Goal: Task Accomplishment & Management: Complete application form

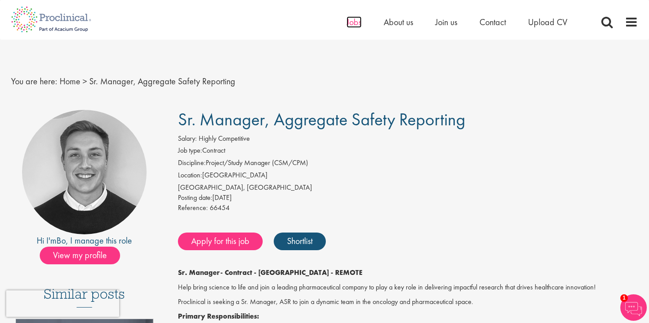
click at [357, 19] on span "Jobs" at bounding box center [354, 21] width 15 height 11
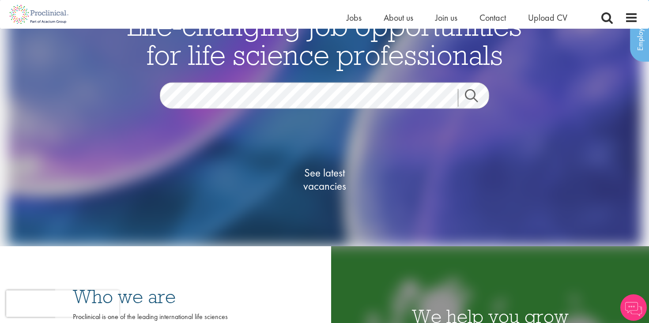
scroll to position [44, 0]
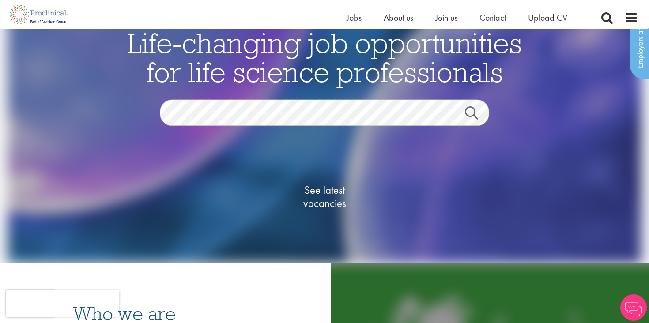
click at [487, 116] on link "Search" at bounding box center [477, 115] width 38 height 18
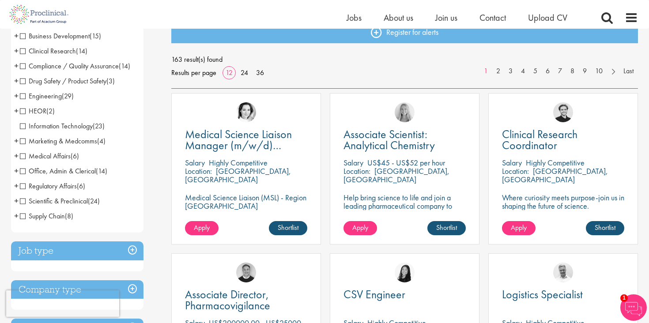
scroll to position [109, 0]
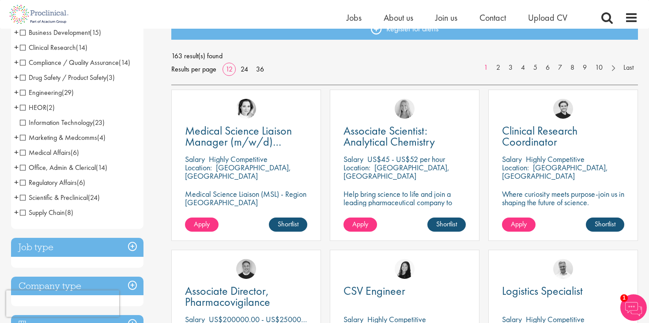
click at [64, 79] on span "Drug Safety / Product Safety" at bounding box center [63, 77] width 87 height 9
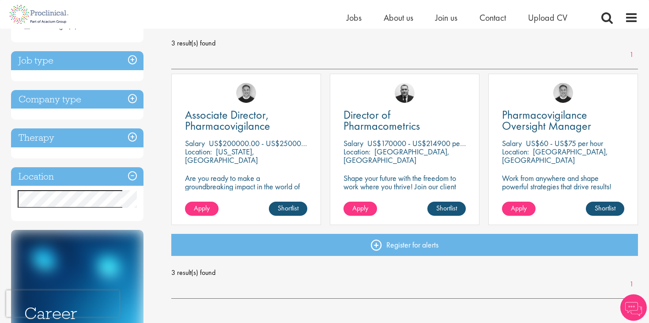
scroll to position [124, 0]
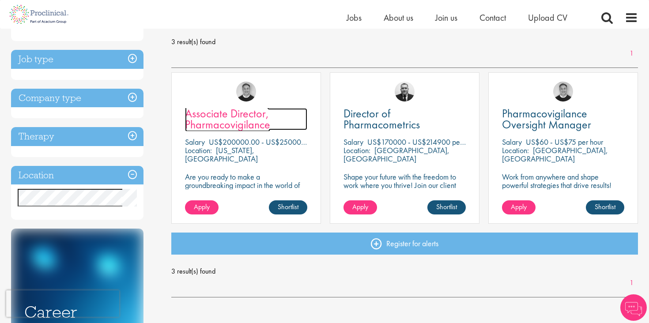
click at [234, 128] on span "Associate Director, Pharmacovigilance" at bounding box center [227, 119] width 85 height 26
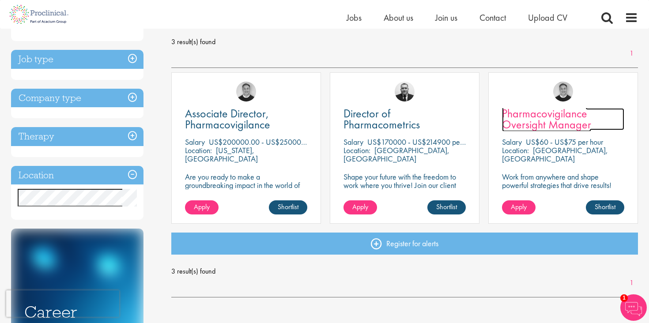
click at [526, 125] on span "Pharmacovigilance Oversight Manager" at bounding box center [546, 119] width 89 height 26
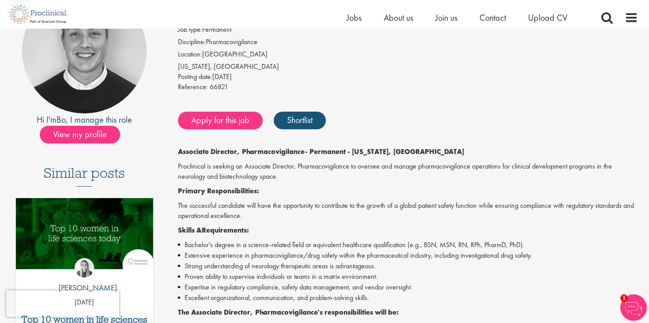
scroll to position [109, 0]
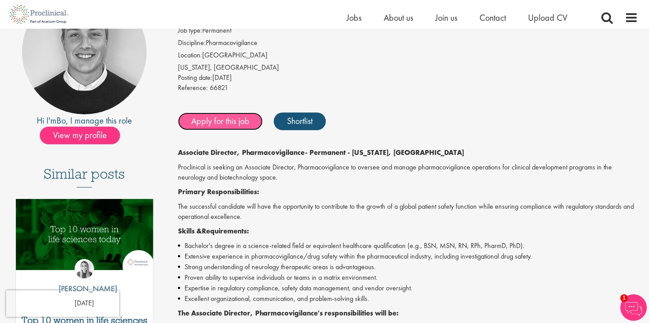
click at [224, 123] on link "Apply for this job" at bounding box center [220, 122] width 85 height 18
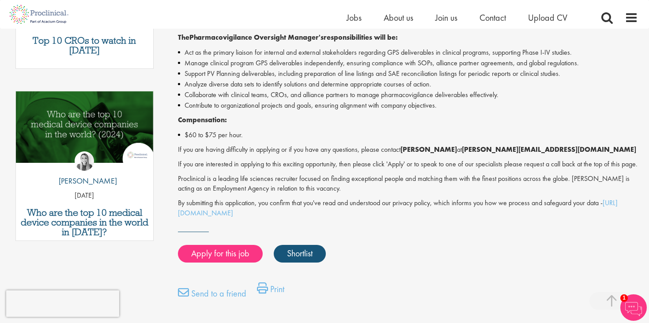
scroll to position [396, 0]
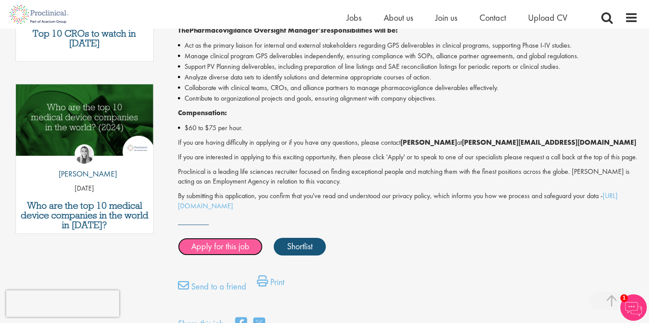
click at [223, 256] on link "Apply for this job" at bounding box center [220, 247] width 85 height 18
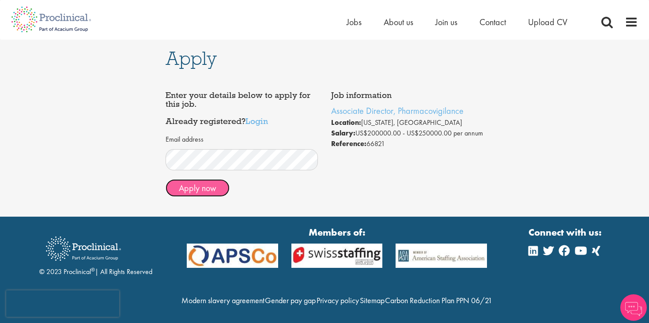
click at [187, 183] on button "Apply now" at bounding box center [198, 188] width 64 height 18
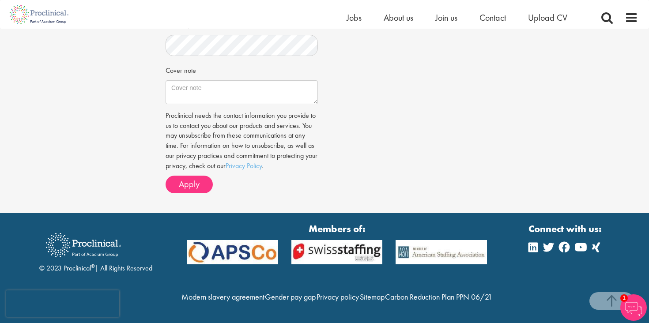
scroll to position [323, 0]
click at [192, 176] on button "Apply" at bounding box center [189, 185] width 47 height 18
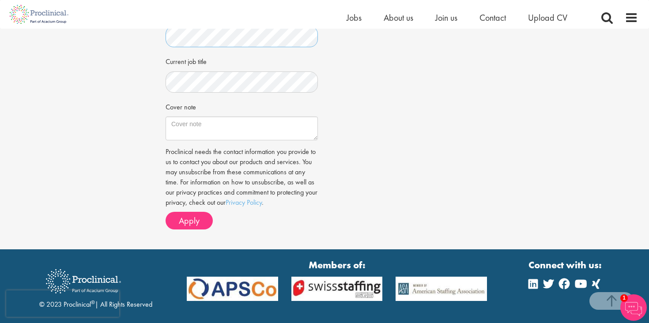
scroll to position [365, 0]
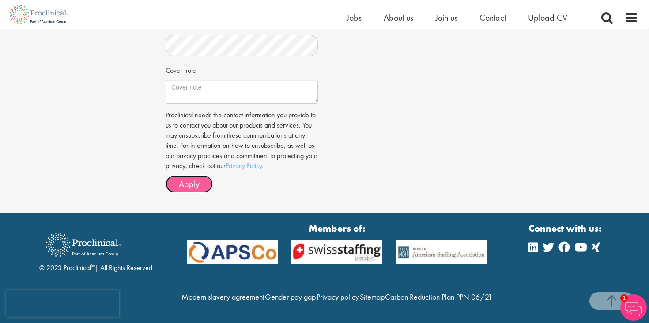
click at [184, 178] on span "Apply" at bounding box center [189, 183] width 21 height 11
